Goal: Check status: Check status

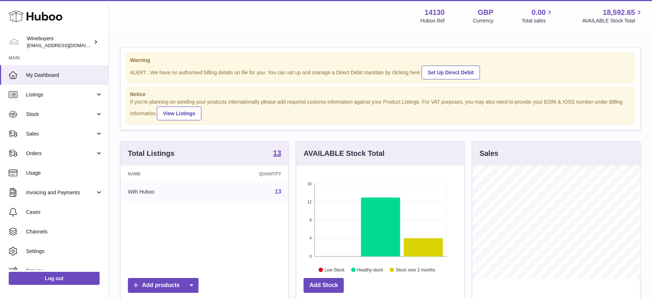
scroll to position [113, 168]
click at [46, 143] on link "Sales" at bounding box center [54, 134] width 108 height 20
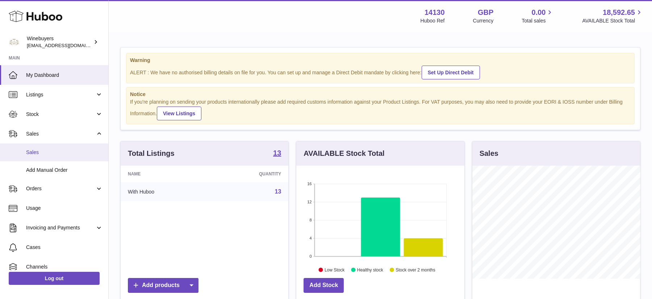
click at [46, 156] on link "Sales" at bounding box center [54, 152] width 108 height 18
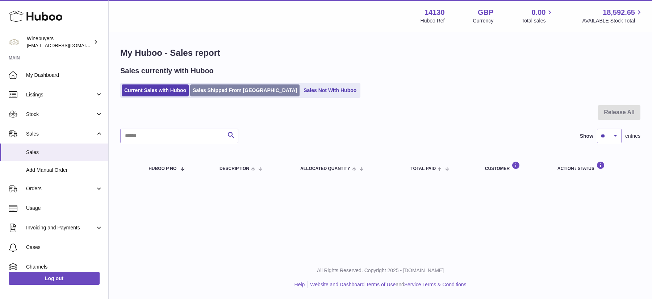
click at [232, 87] on link "Sales Shipped From [GEOGRAPHIC_DATA]" at bounding box center [244, 90] width 109 height 12
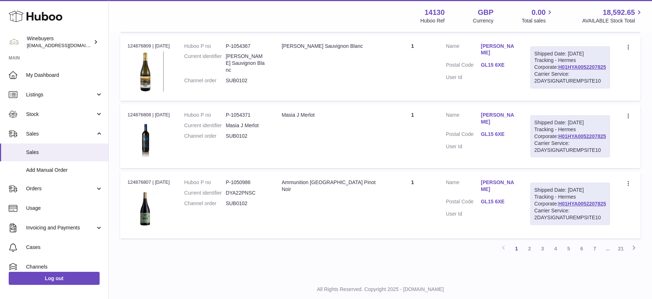
scroll to position [778, 0]
click at [532, 255] on link "2" at bounding box center [529, 248] width 13 height 13
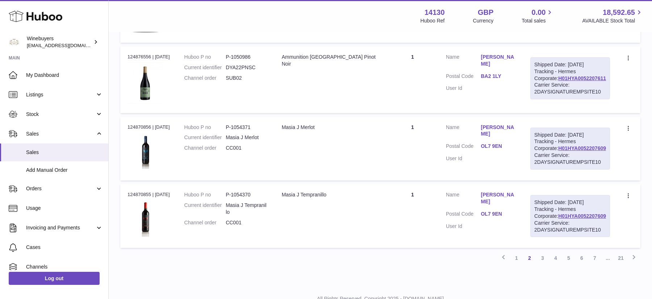
scroll to position [992, 0]
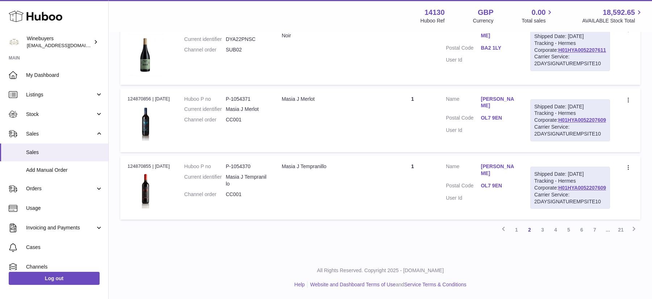
drag, startPoint x: 595, startPoint y: 111, endPoint x: 535, endPoint y: 111, distance: 59.4
click at [535, 111] on div "Shipped Date: 17th Sep 2025 Tracking - Hermes Corporate: H01HYA0052207609 Carri…" at bounding box center [570, 120] width 80 height 42
copy link "H01HYA0052207609"
click at [558, 117] on link "H01HYA0052207609" at bounding box center [582, 120] width 48 height 6
